Goal: Navigation & Orientation: Find specific page/section

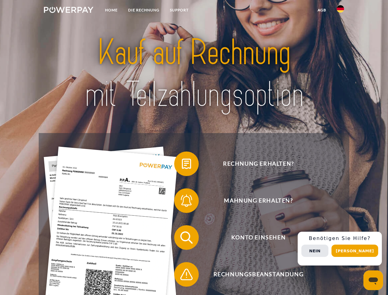
click at [69, 11] on img at bounding box center [69, 10] width 50 height 6
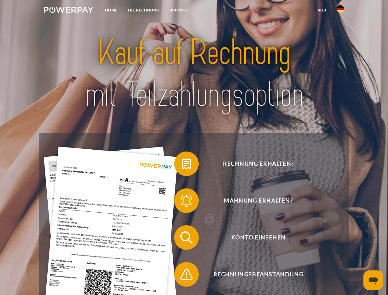
click at [341, 11] on img at bounding box center [340, 8] width 7 height 7
click at [322, 10] on link "agb" at bounding box center [322, 10] width 19 height 11
click at [182, 165] on span at bounding box center [177, 164] width 31 height 31
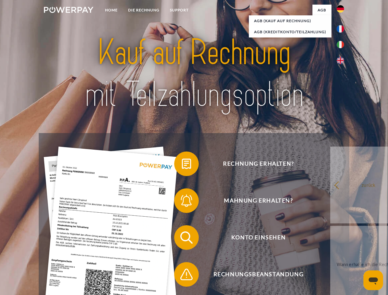
click at [182, 202] on span at bounding box center [177, 200] width 31 height 31
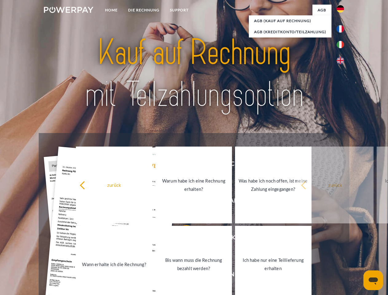
click at [182, 239] on link "Bis wann muss die Rechnung bezahlt werden?" at bounding box center [194, 264] width 77 height 77
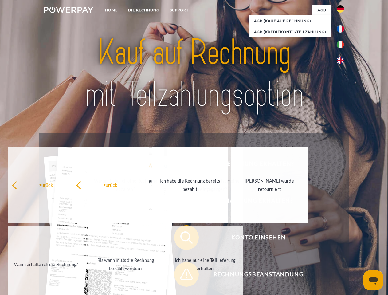
click at [182, 276] on span at bounding box center [177, 274] width 31 height 31
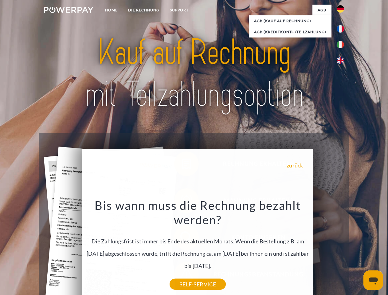
click at [342, 249] on div "Rechnung erhalten? Mahnung erhalten? Konto einsehen" at bounding box center [194, 256] width 311 height 246
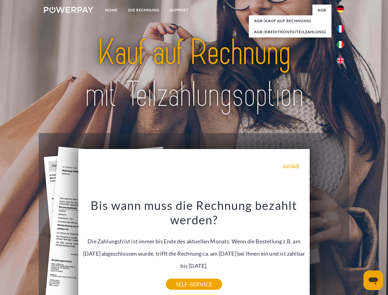
click at [327, 250] on span "Konto einsehen" at bounding box center [258, 237] width 151 height 25
click at [357, 251] on header "Home DIE RECHNUNG SUPPORT" at bounding box center [194, 212] width 388 height 425
